Goal: Information Seeking & Learning: Learn about a topic

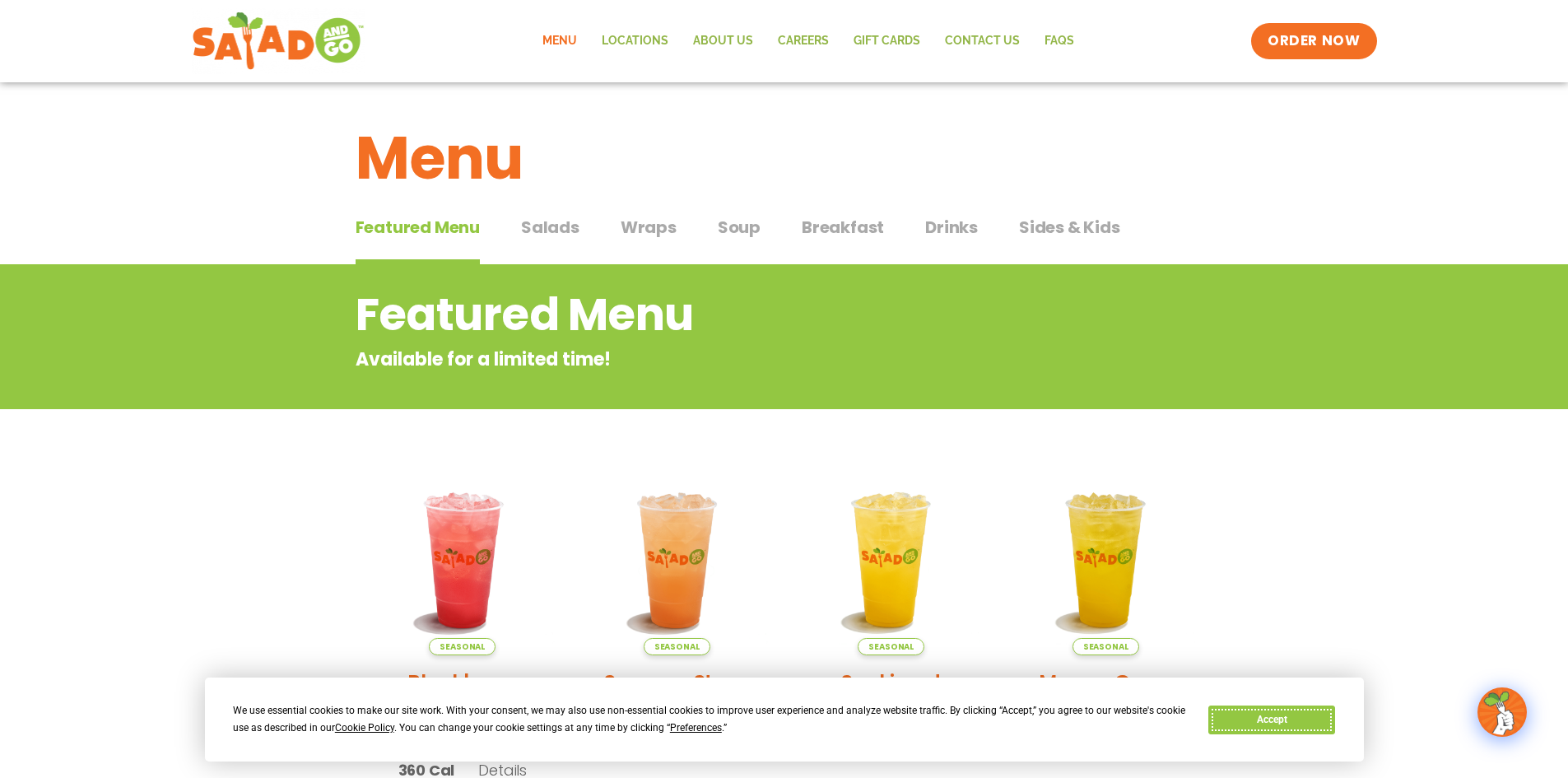
click at [1241, 719] on button "Accept" at bounding box center [1272, 719] width 127 height 29
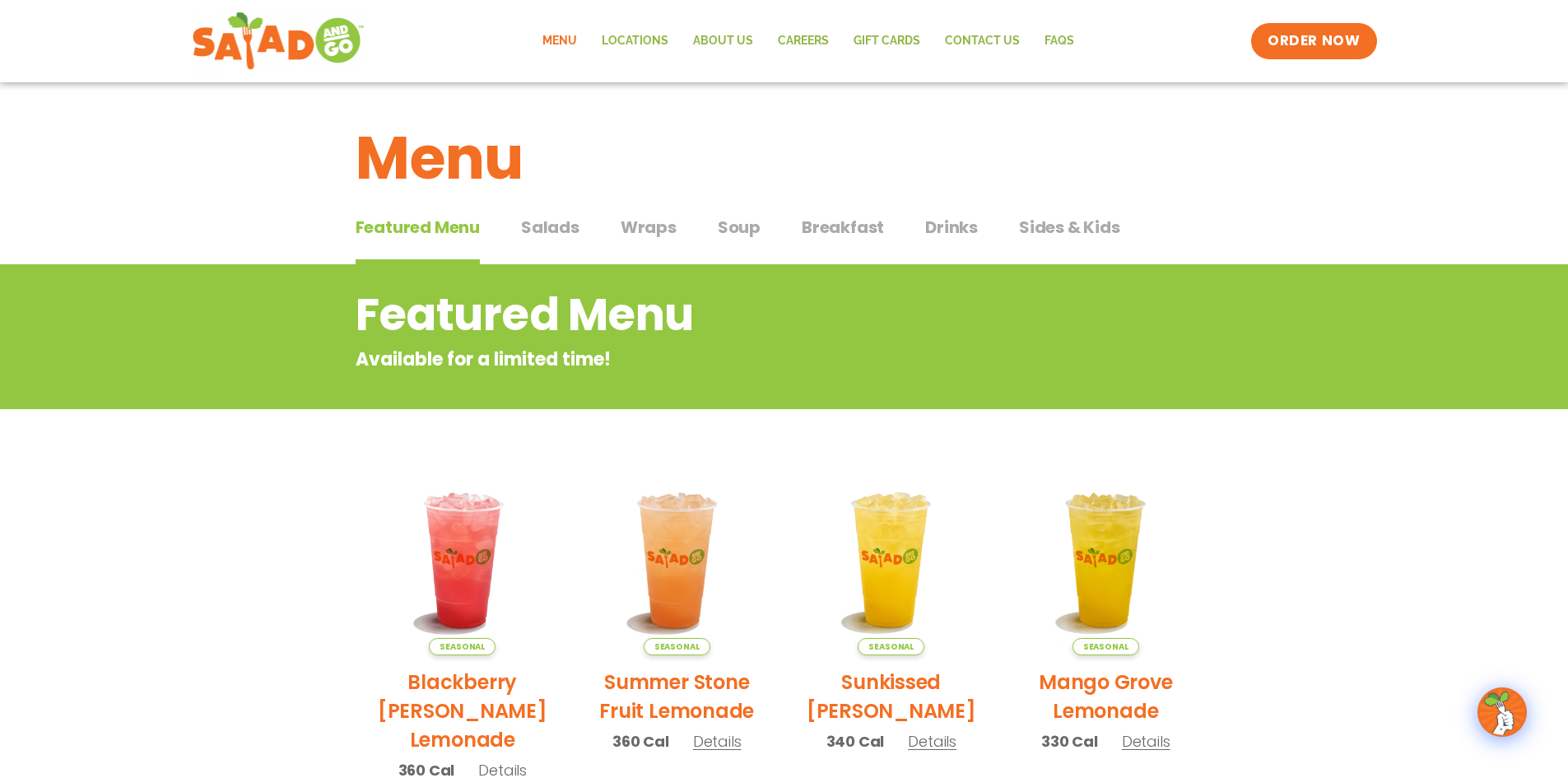
click at [550, 228] on span "Salads" at bounding box center [550, 227] width 59 height 25
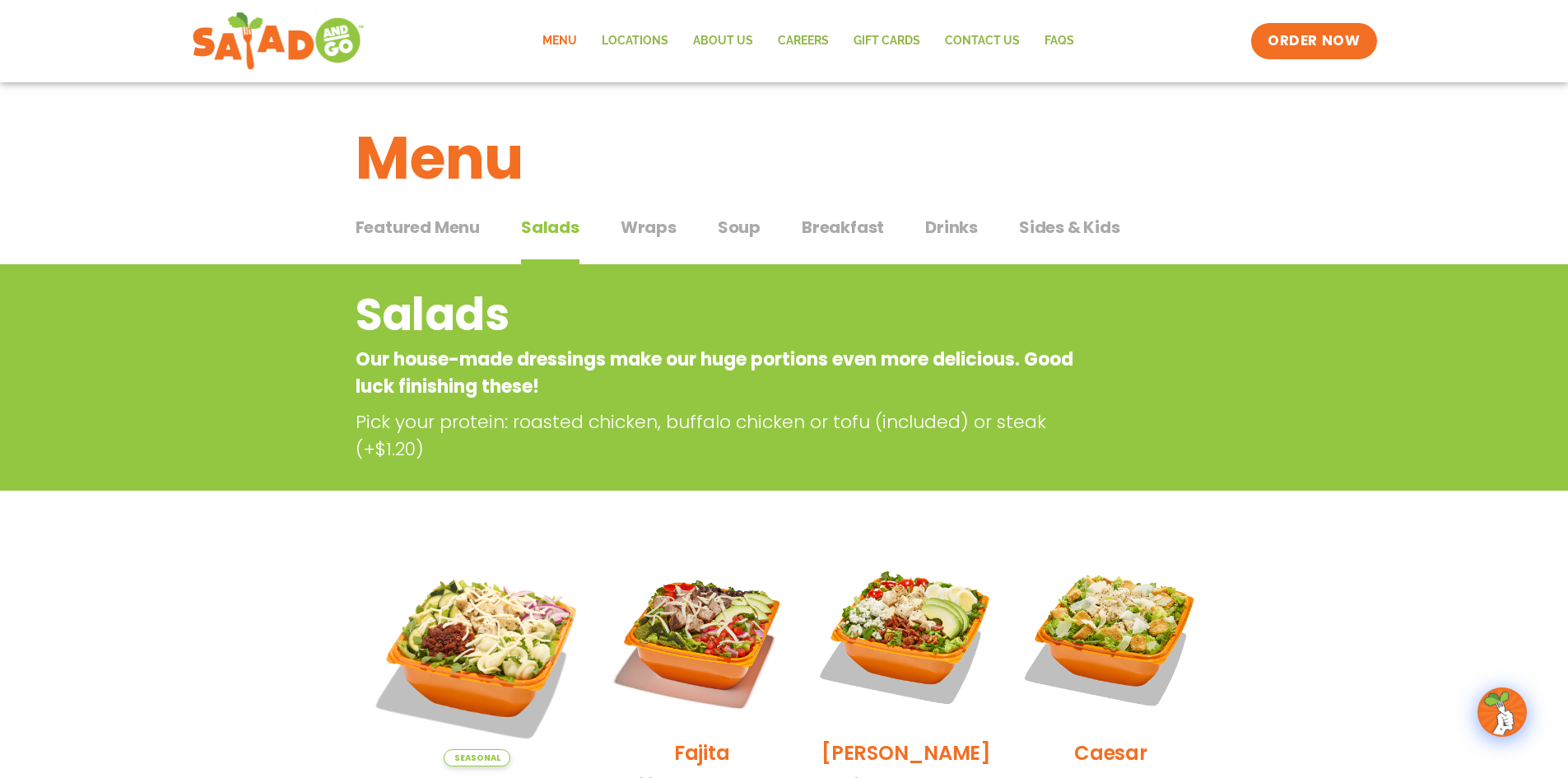
click at [581, 41] on link "Menu" at bounding box center [560, 40] width 60 height 38
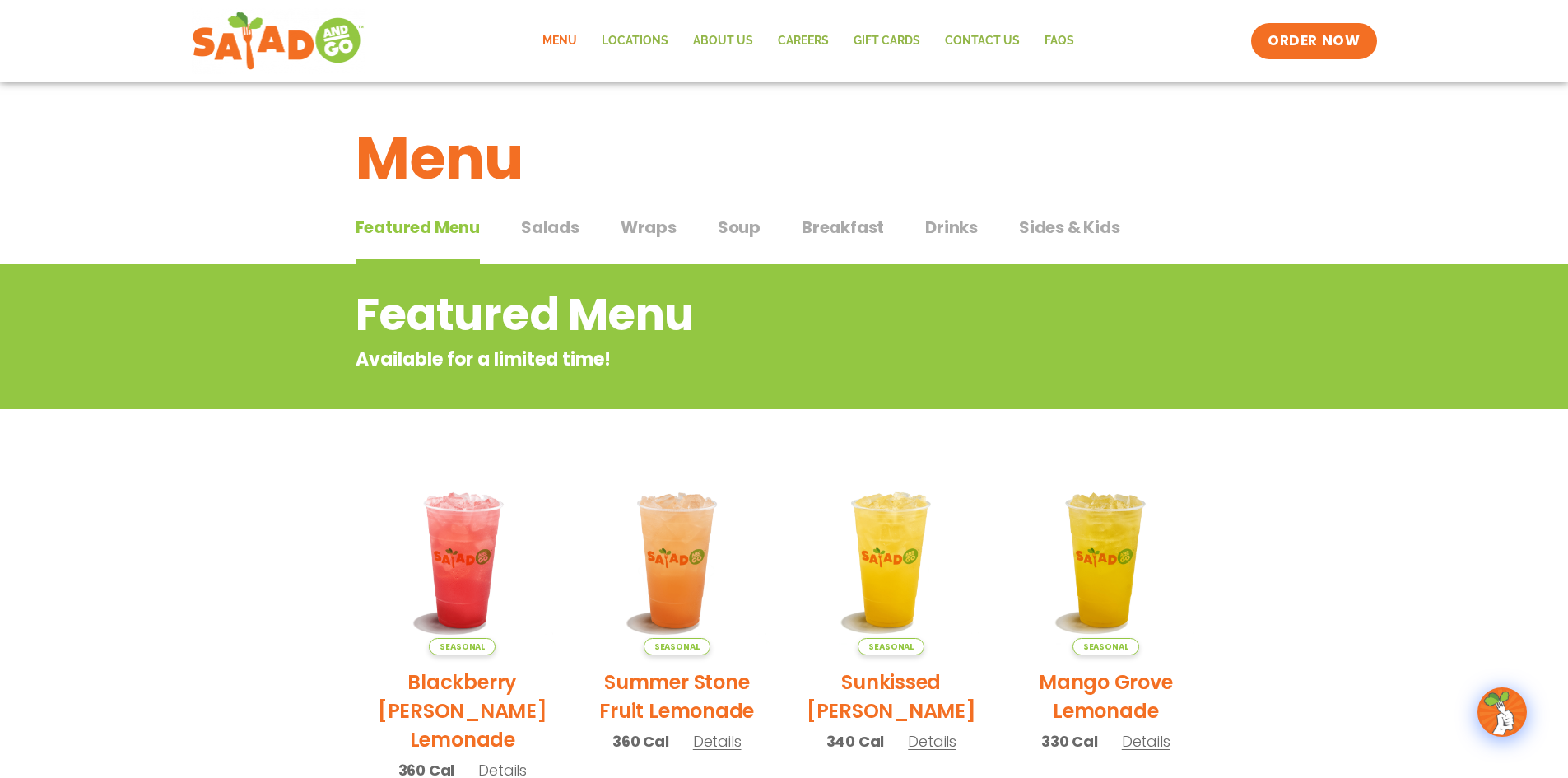
click at [842, 230] on span "Breakfast" at bounding box center [843, 227] width 82 height 25
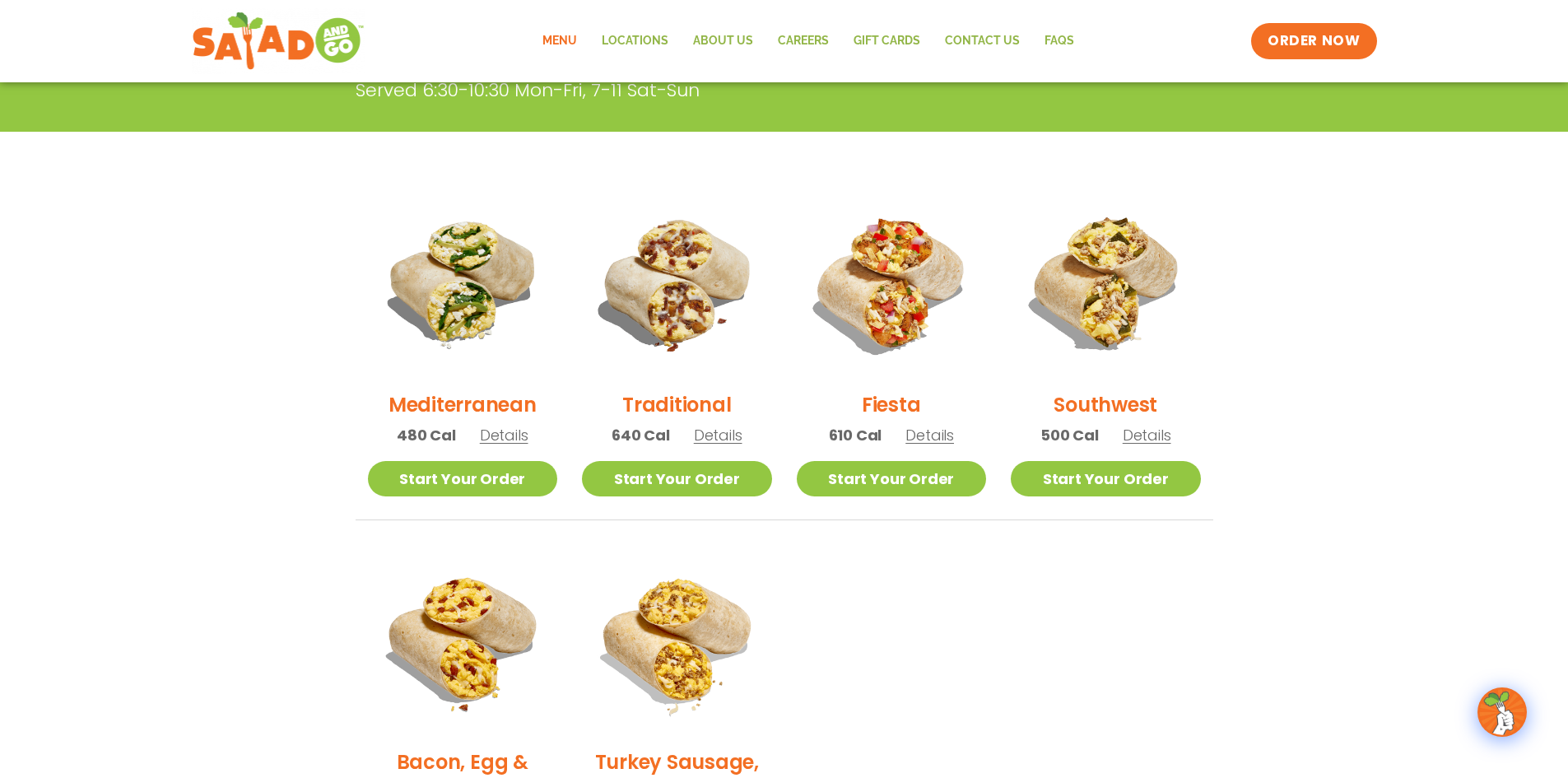
scroll to position [329, 0]
